Goal: Transaction & Acquisition: Purchase product/service

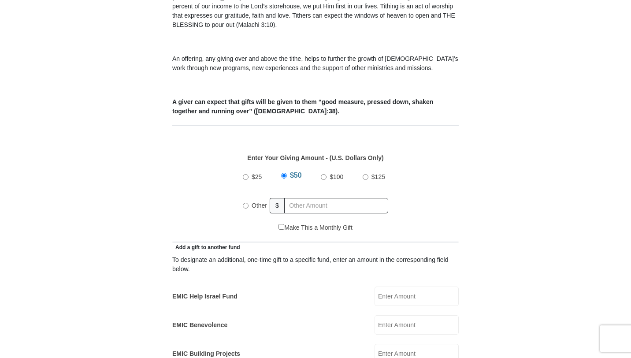
scroll to position [289, 0]
click at [307, 197] on input "text" at bounding box center [336, 204] width 104 height 15
radio input "true"
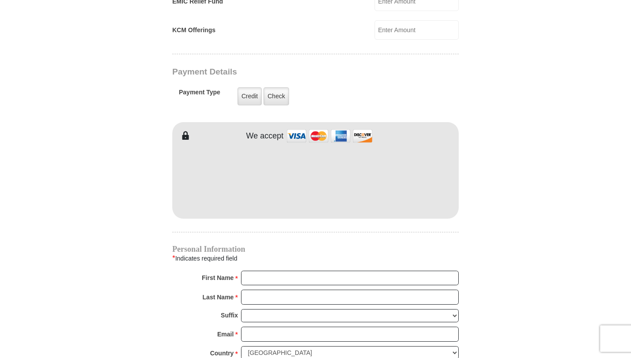
scroll to position [671, 0]
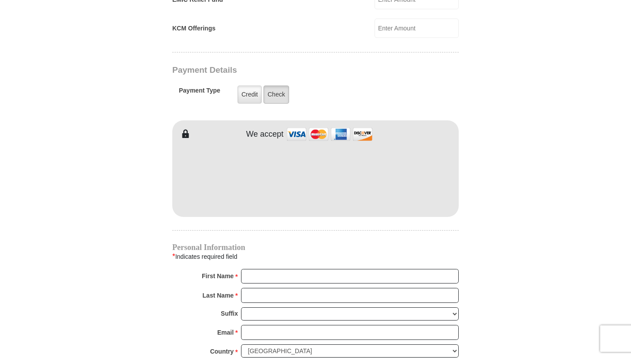
type input "1092.00"
click at [277, 89] on label "Check" at bounding box center [277, 95] width 26 height 18
click at [0, 0] on input "Check" at bounding box center [0, 0] width 0 height 0
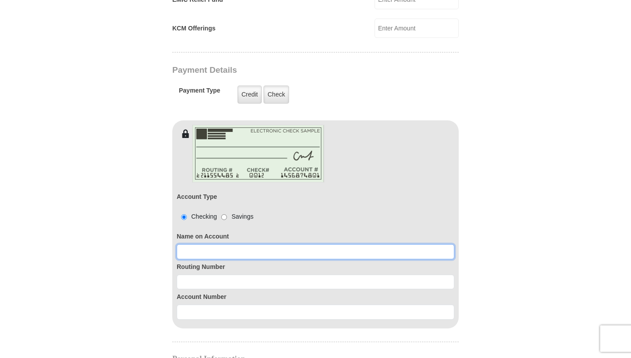
click at [228, 244] on input at bounding box center [316, 251] width 278 height 15
click at [226, 244] on input "V" at bounding box center [316, 251] width 278 height 15
type input "[PERSON_NAME]"
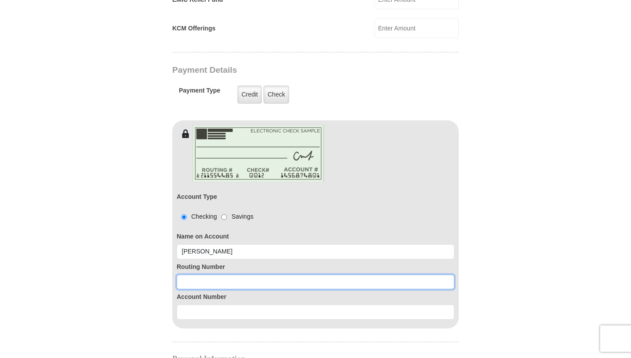
click at [205, 275] on input at bounding box center [316, 282] width 278 height 15
type input "065305436"
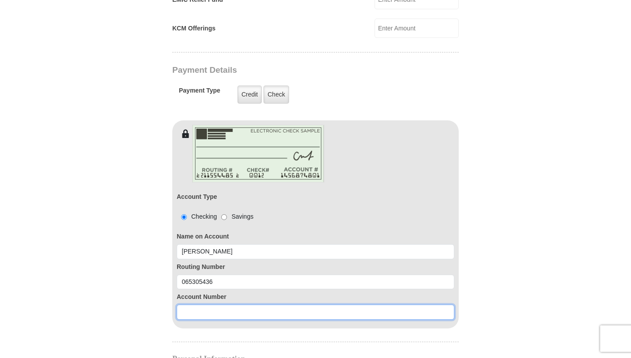
click at [208, 305] on input at bounding box center [316, 312] width 278 height 15
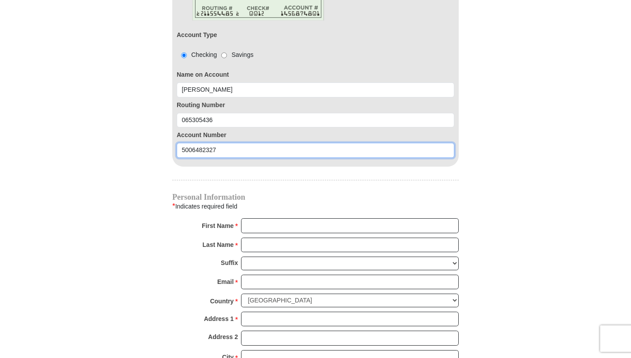
scroll to position [834, 0]
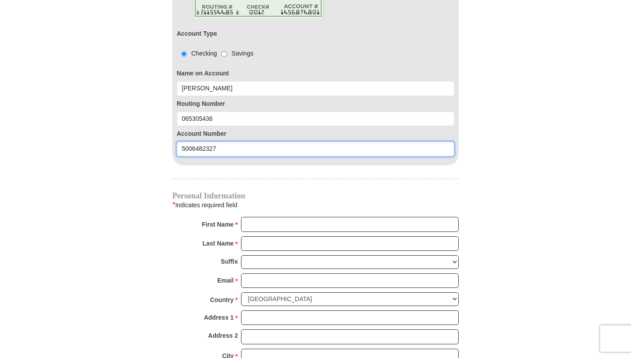
type input "5006482327"
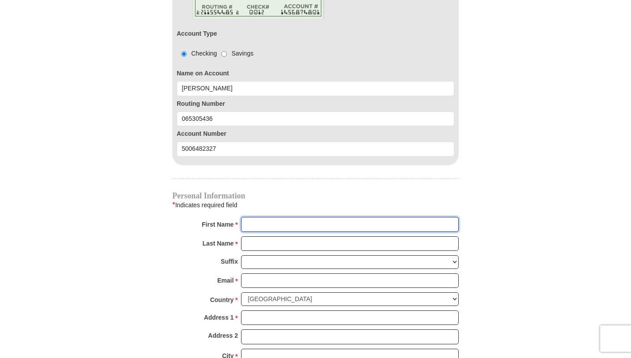
click at [287, 217] on input "First Name *" at bounding box center [350, 224] width 218 height 15
type input "[PERSON_NAME]"
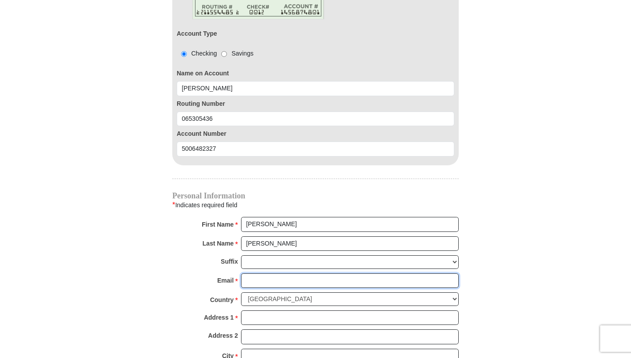
type input "[EMAIL_ADDRESS][DOMAIN_NAME]"
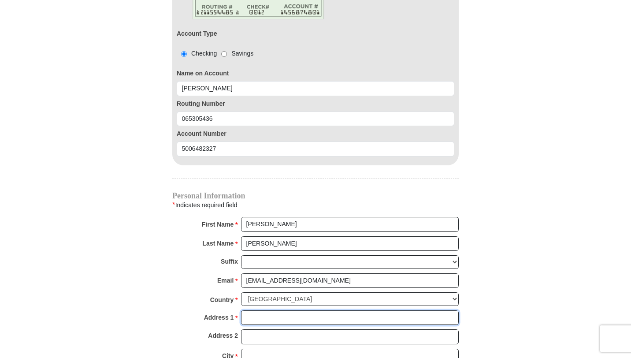
type input "7 [PERSON_NAME] Court"
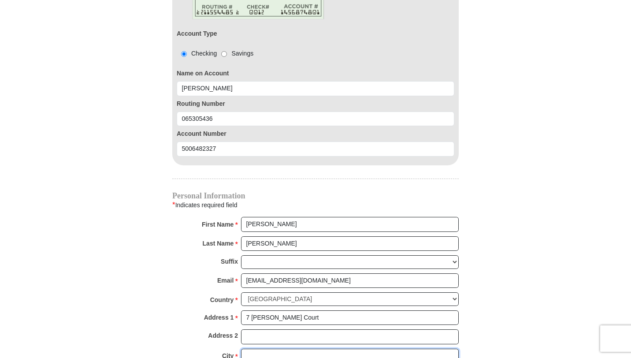
type input "[GEOGRAPHIC_DATA]"
select select "MS"
type input "39110"
type input "6019531300"
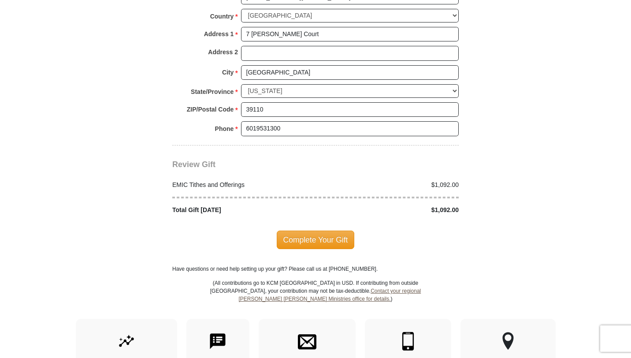
scroll to position [1120, 0]
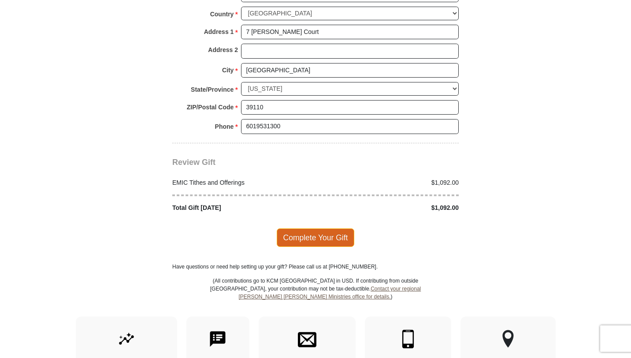
click at [310, 229] on span "Complete Your Gift" at bounding box center [316, 237] width 78 height 19
